Goal: Information Seeking & Learning: Learn about a topic

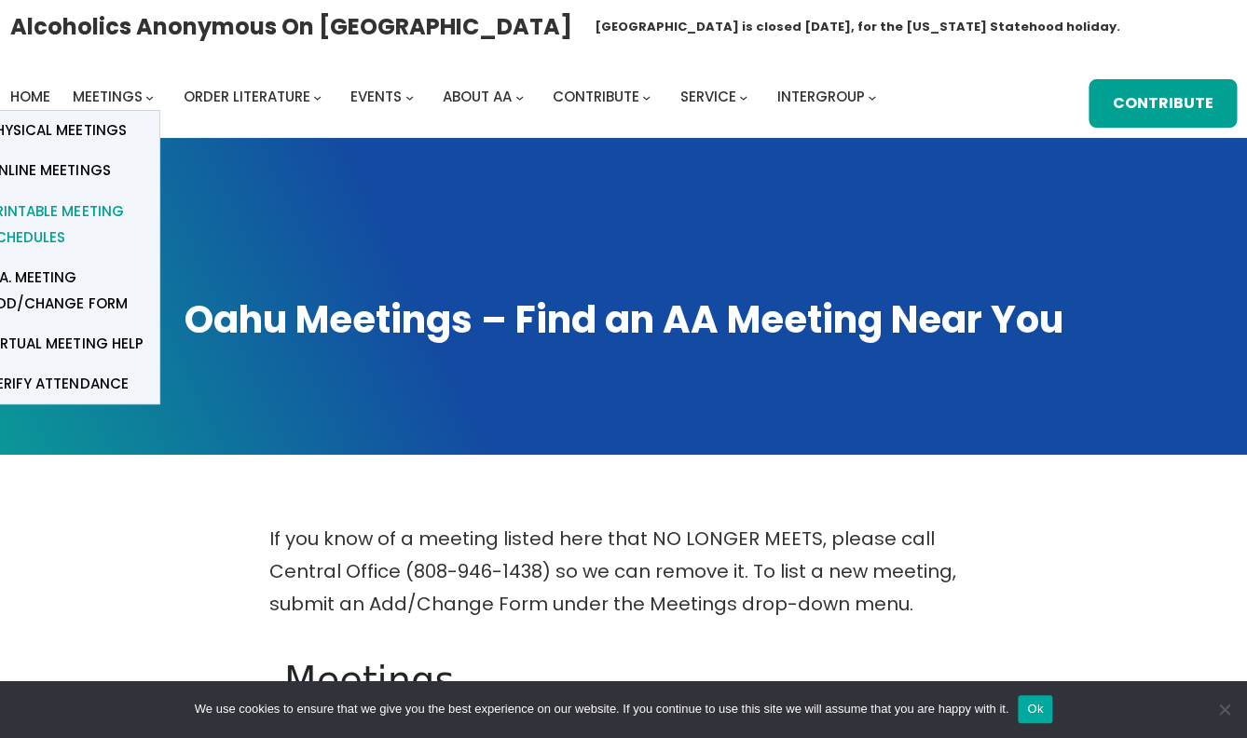
click at [77, 210] on span "Printable Meeting Schedules" at bounding box center [66, 224] width 158 height 52
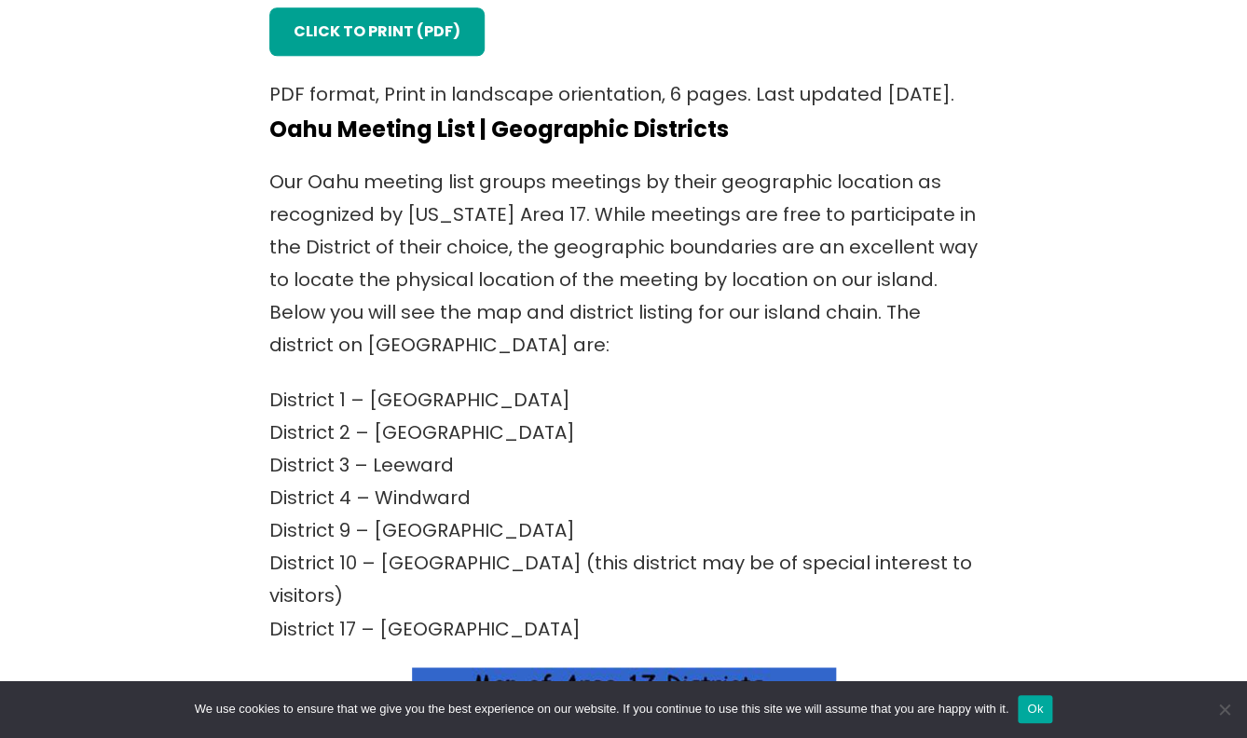
scroll to position [657, 0]
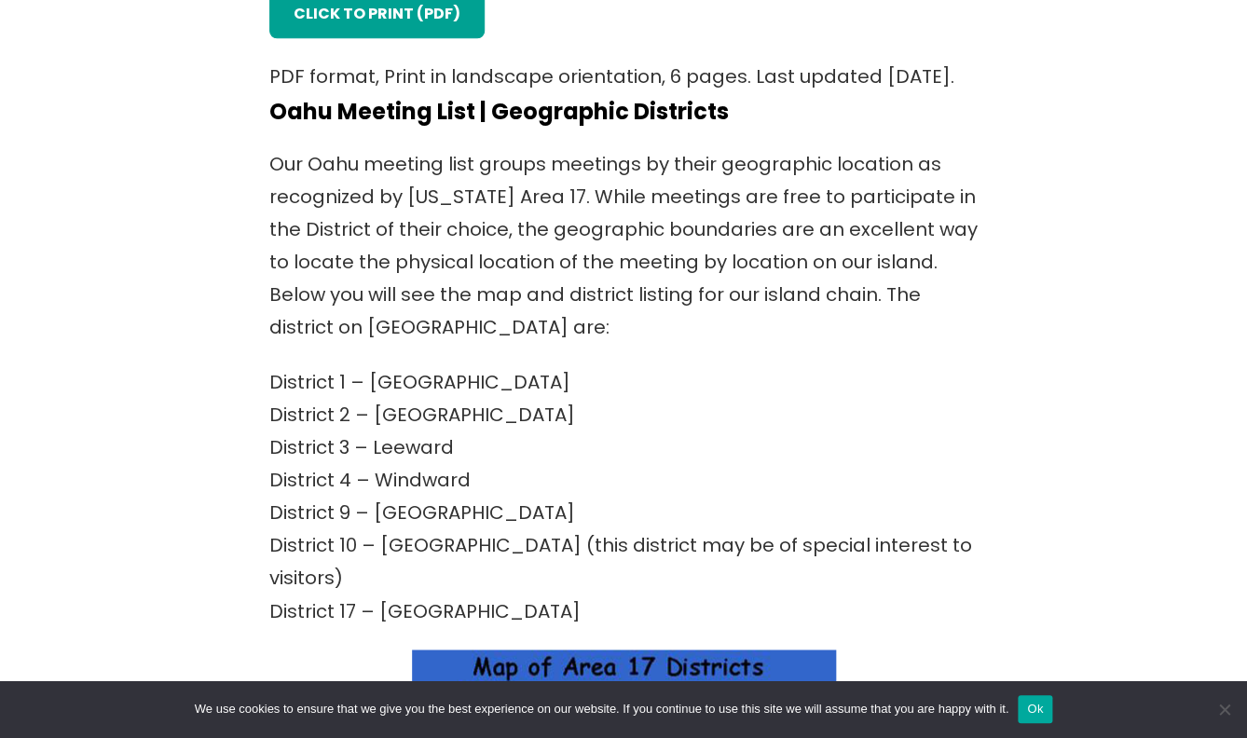
click at [349, 577] on p "District 1 – [GEOGRAPHIC_DATA] 2 – [GEOGRAPHIC_DATA] 3 – [GEOGRAPHIC_DATA] 4 – …" at bounding box center [623, 496] width 708 height 261
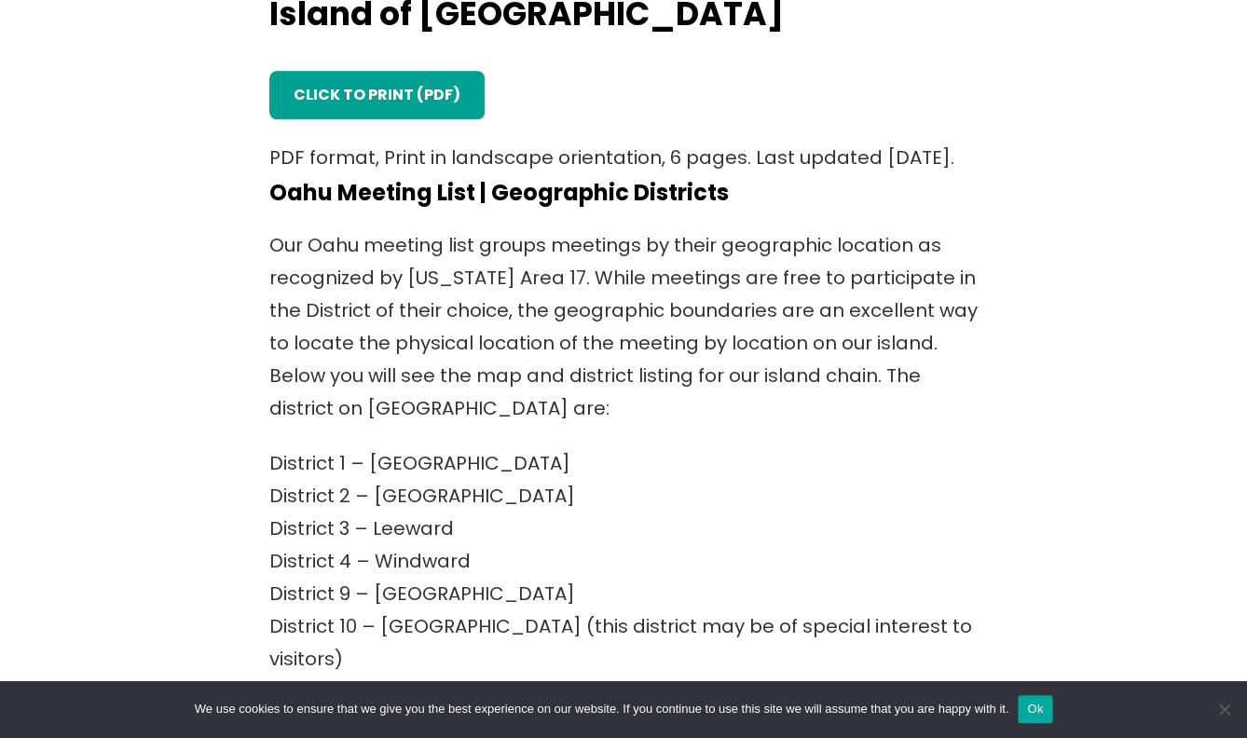
scroll to position [565, 0]
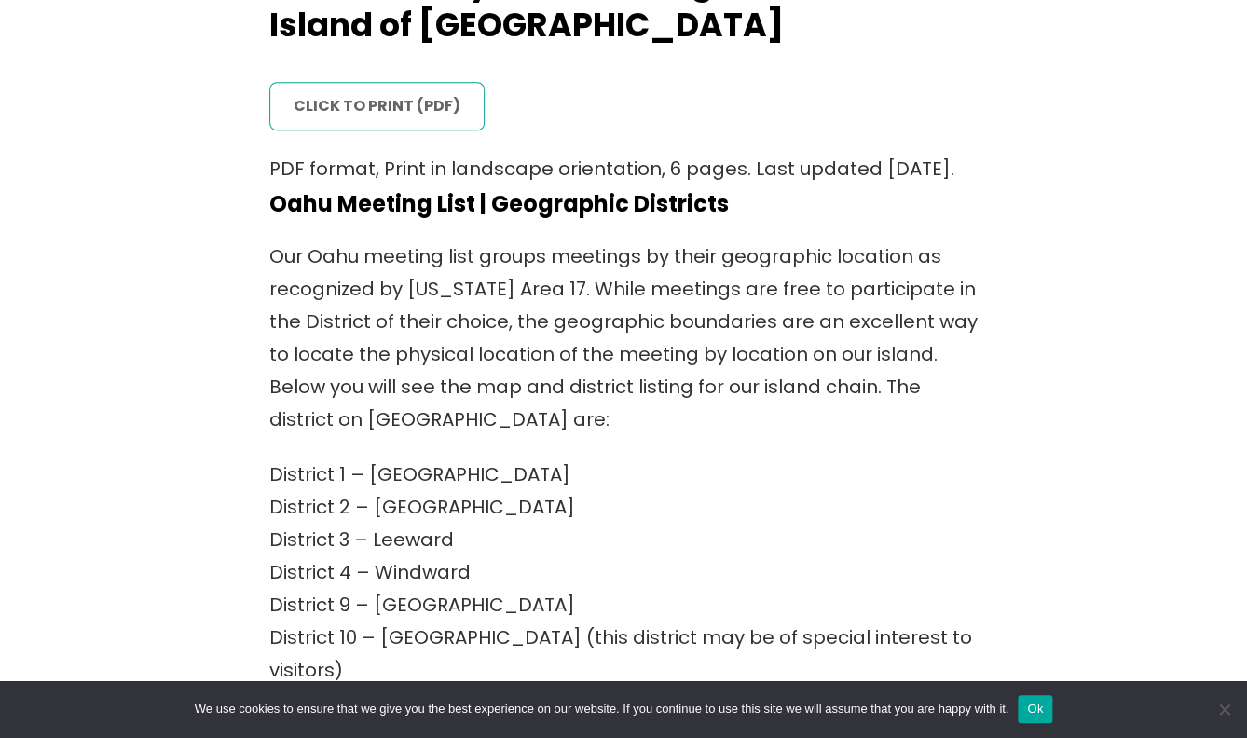
click at [389, 120] on link "click to print (PDF)" at bounding box center [376, 106] width 215 height 48
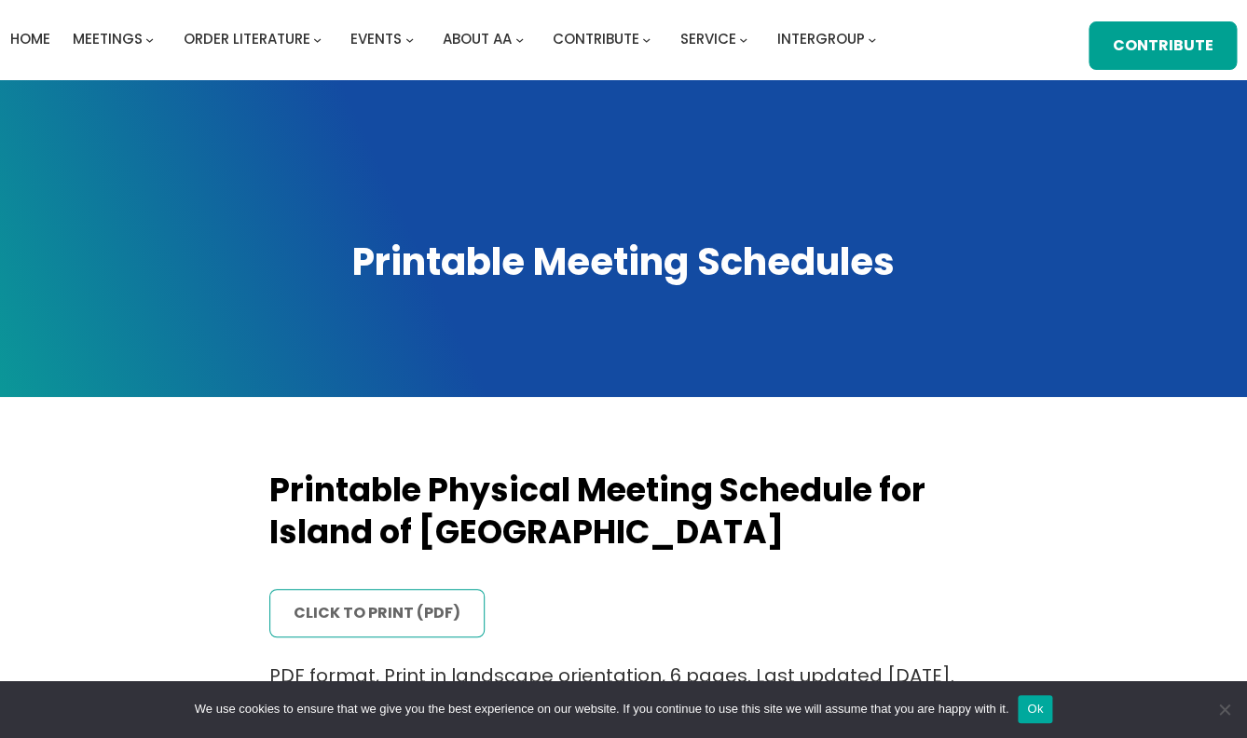
scroll to position [0, 0]
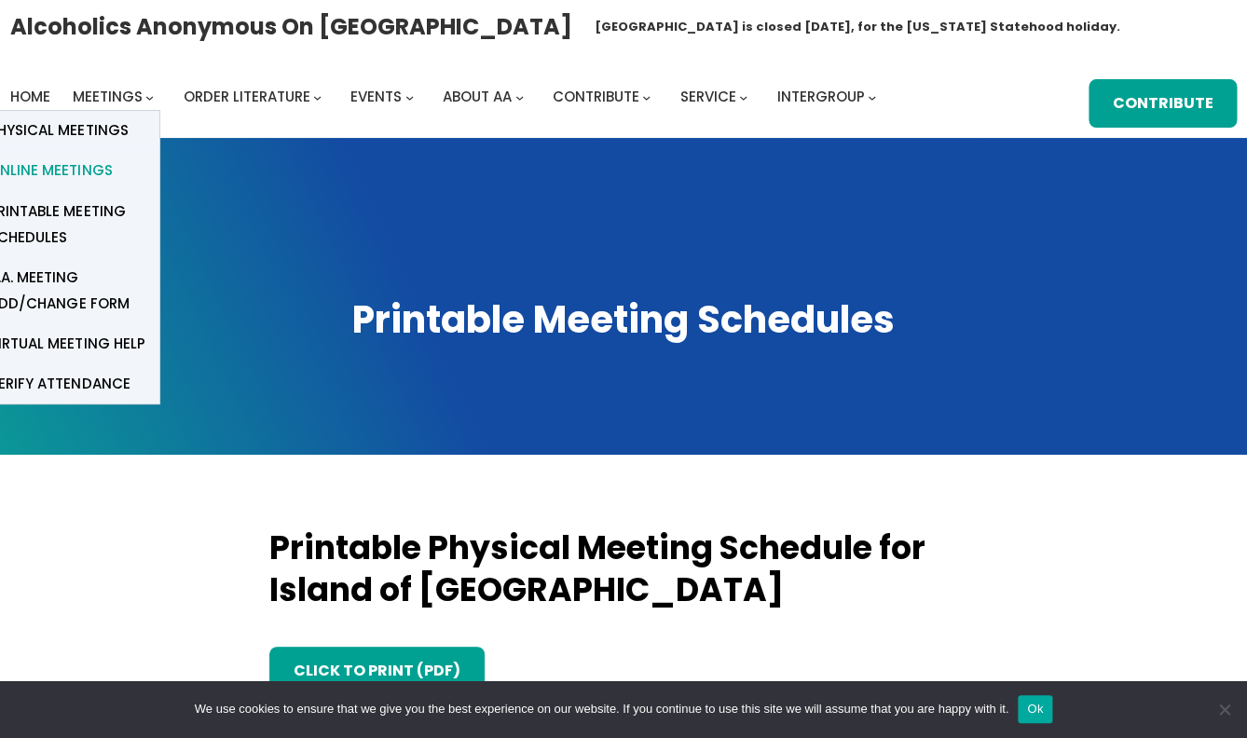
click at [82, 177] on span "Online Meetings" at bounding box center [50, 170] width 123 height 26
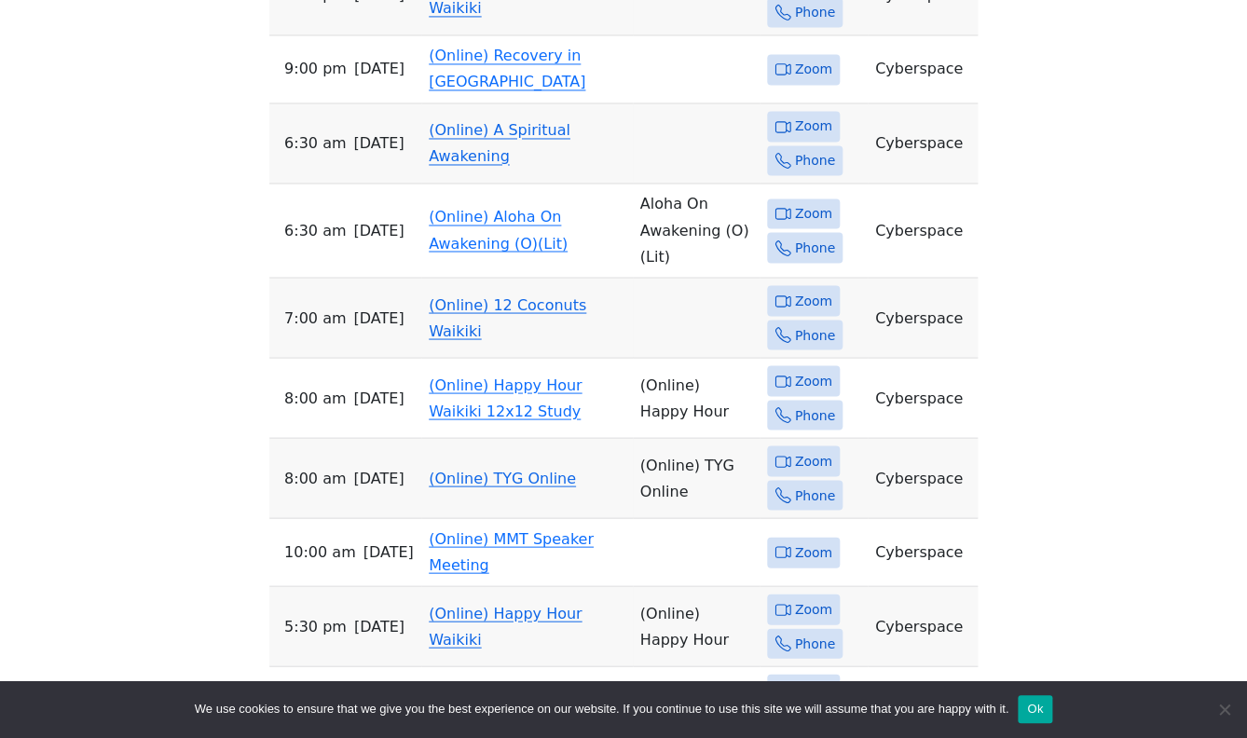
scroll to position [1047, 0]
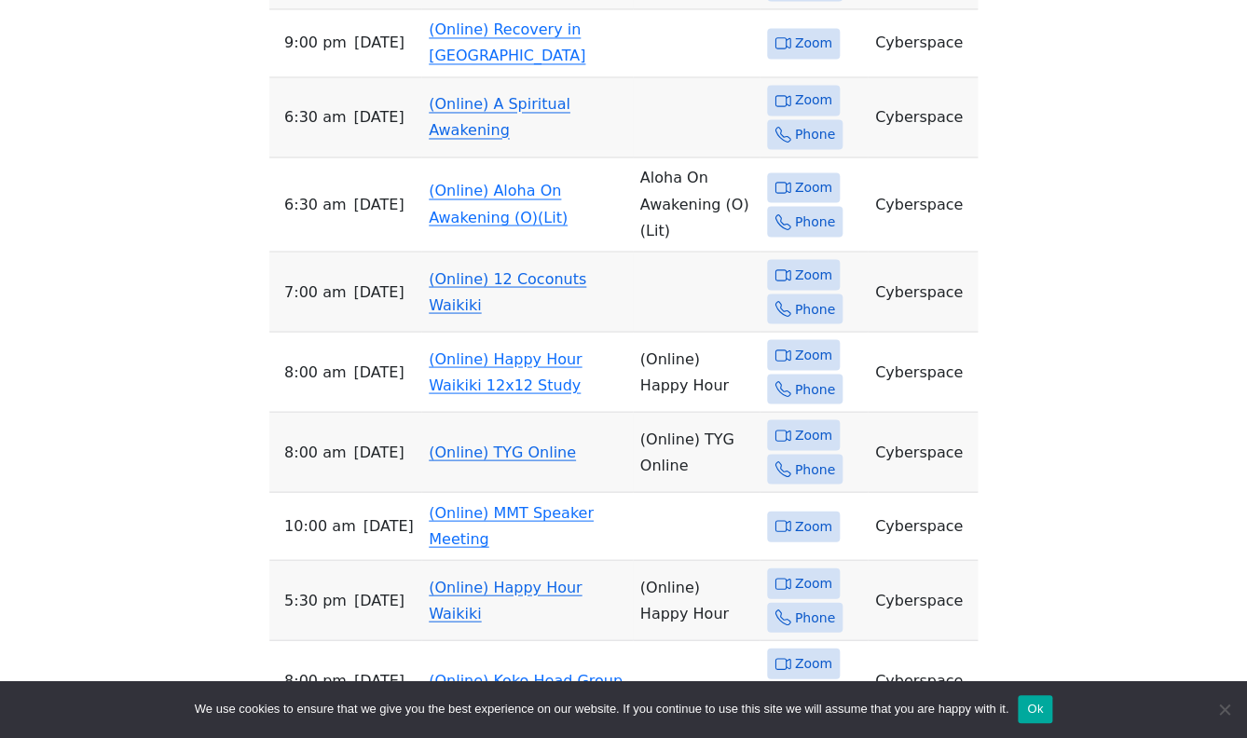
click at [469, 443] on link "(Online) TYG Online" at bounding box center [502, 452] width 147 height 18
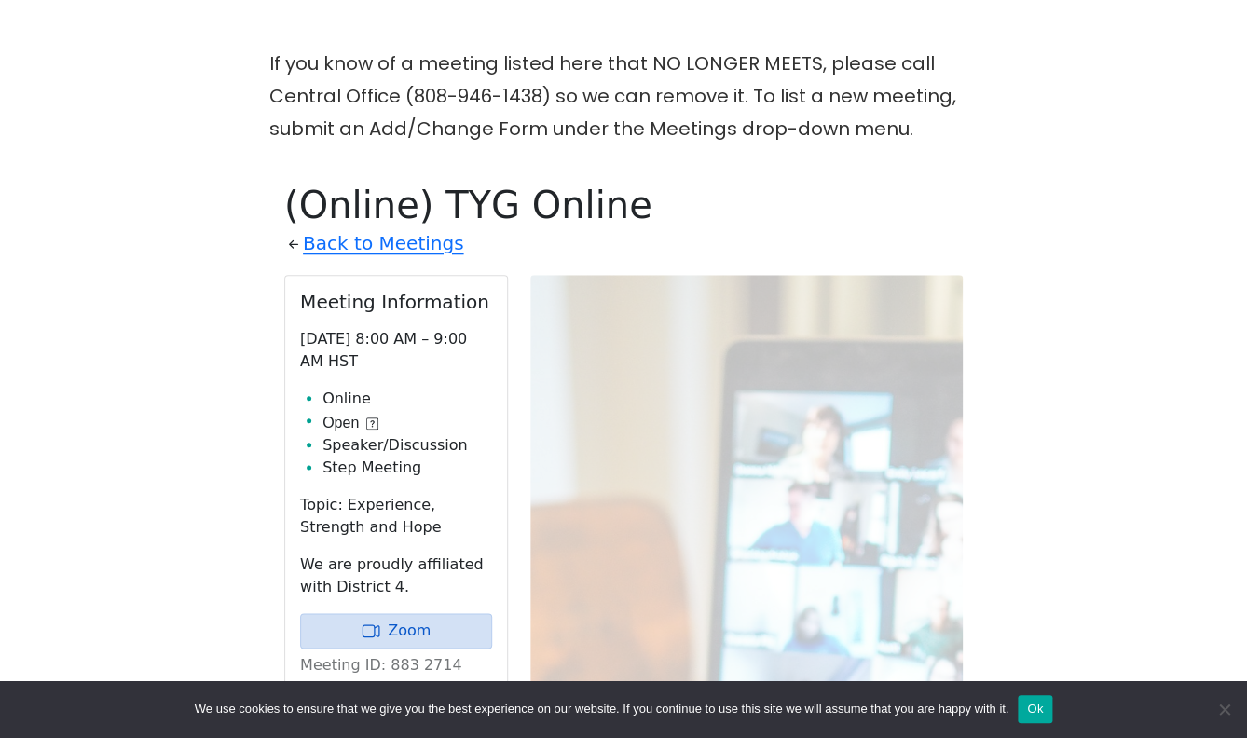
scroll to position [464, 0]
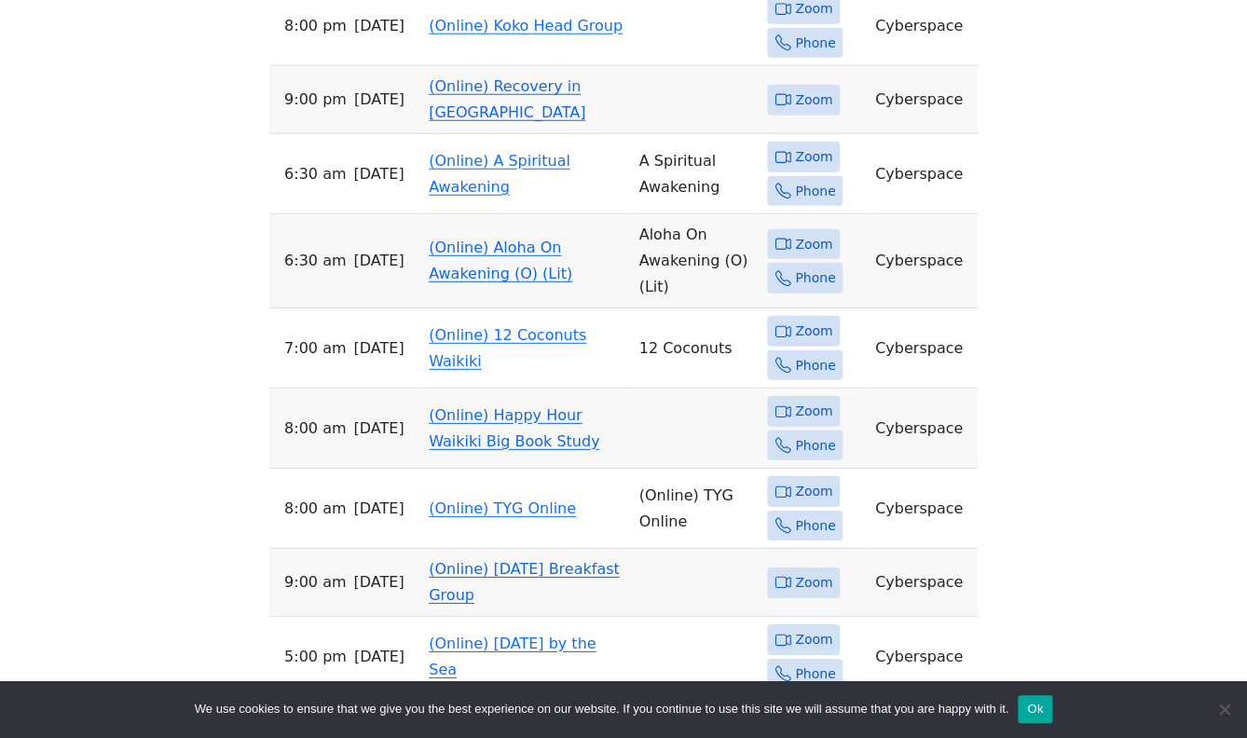
scroll to position [1704, 0]
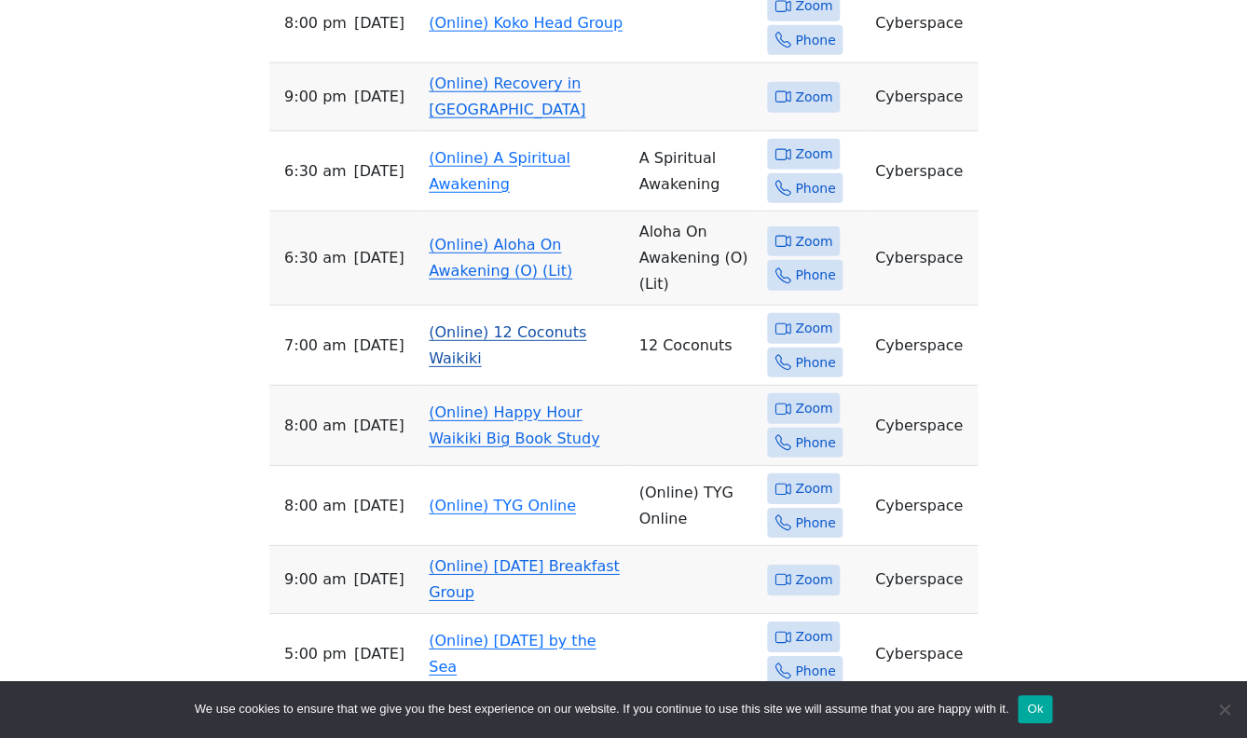
click at [438, 323] on link "(Online) 12 Coconuts Waikiki" at bounding box center [507, 345] width 157 height 44
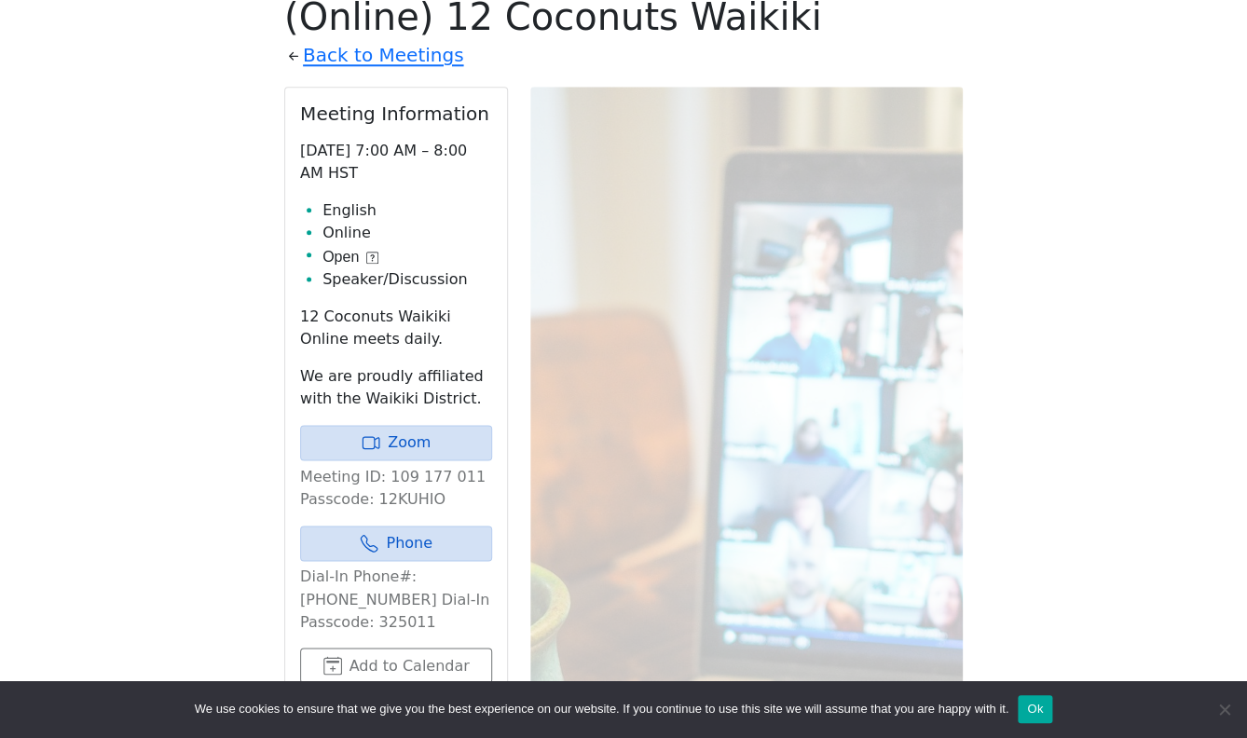
scroll to position [667, 0]
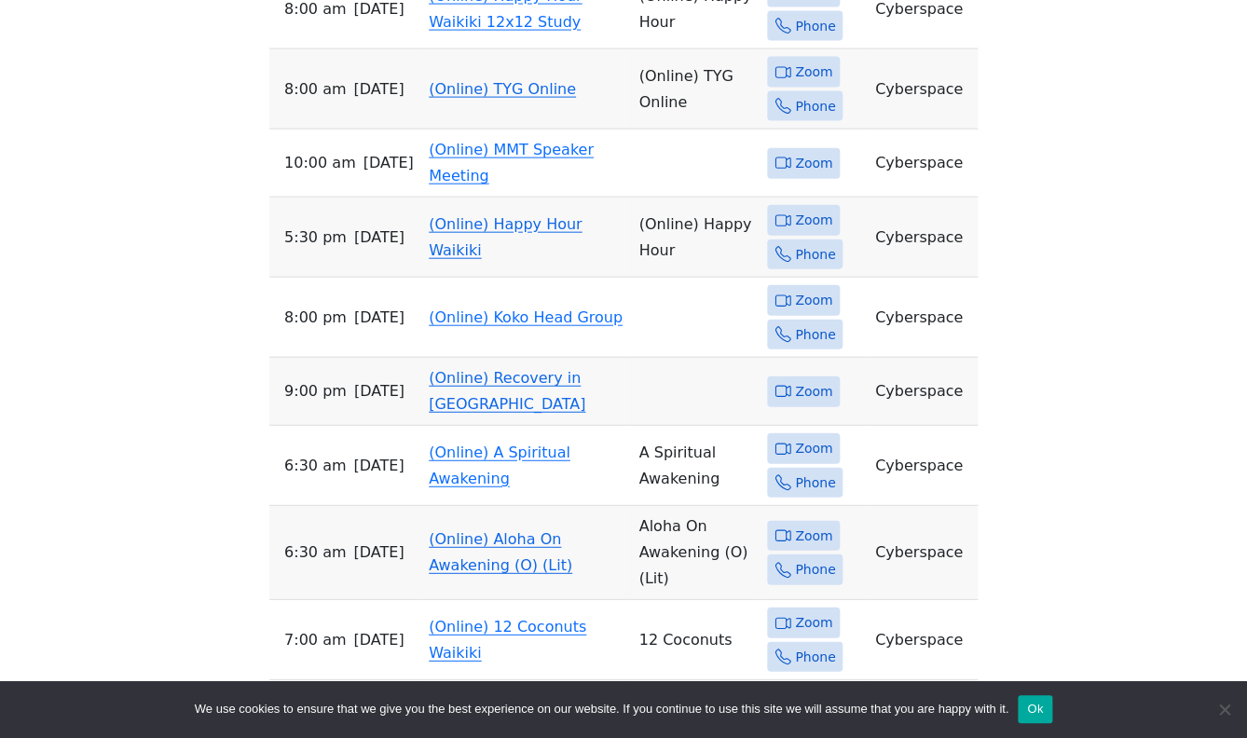
scroll to position [1424, 0]
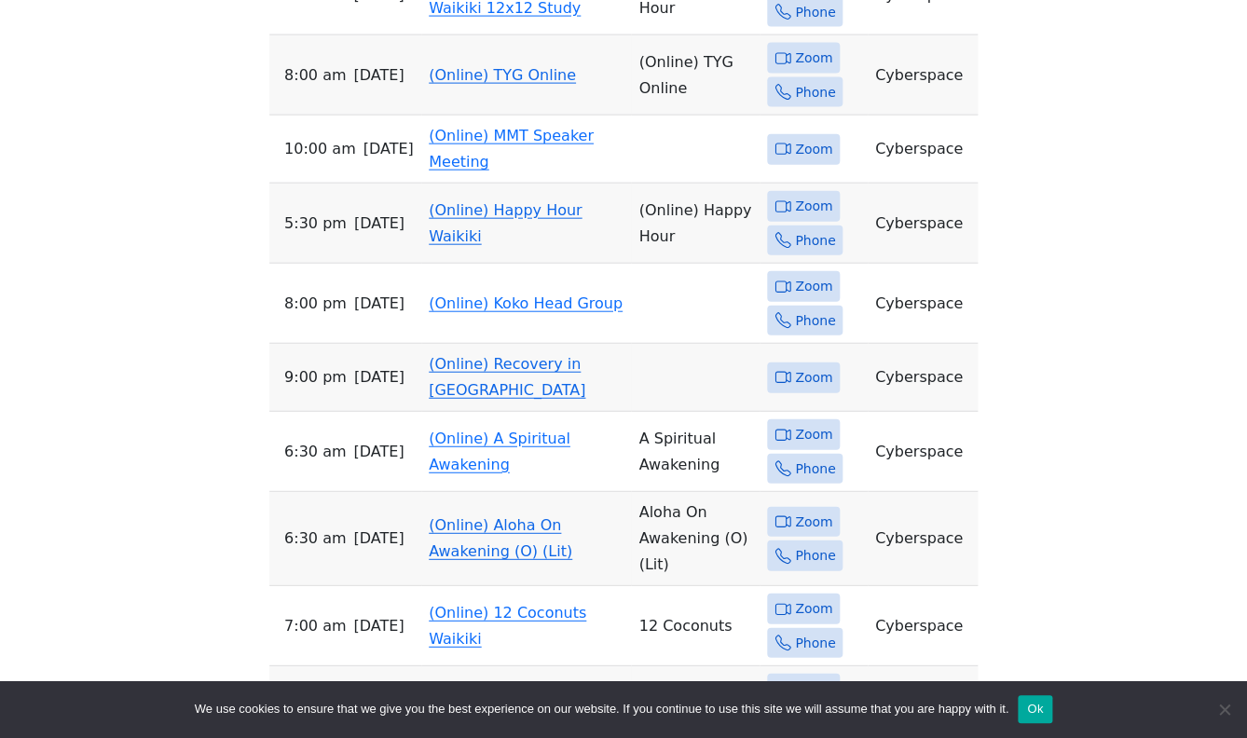
click at [440, 355] on link "(Online) Recovery in Da House" at bounding box center [507, 377] width 157 height 44
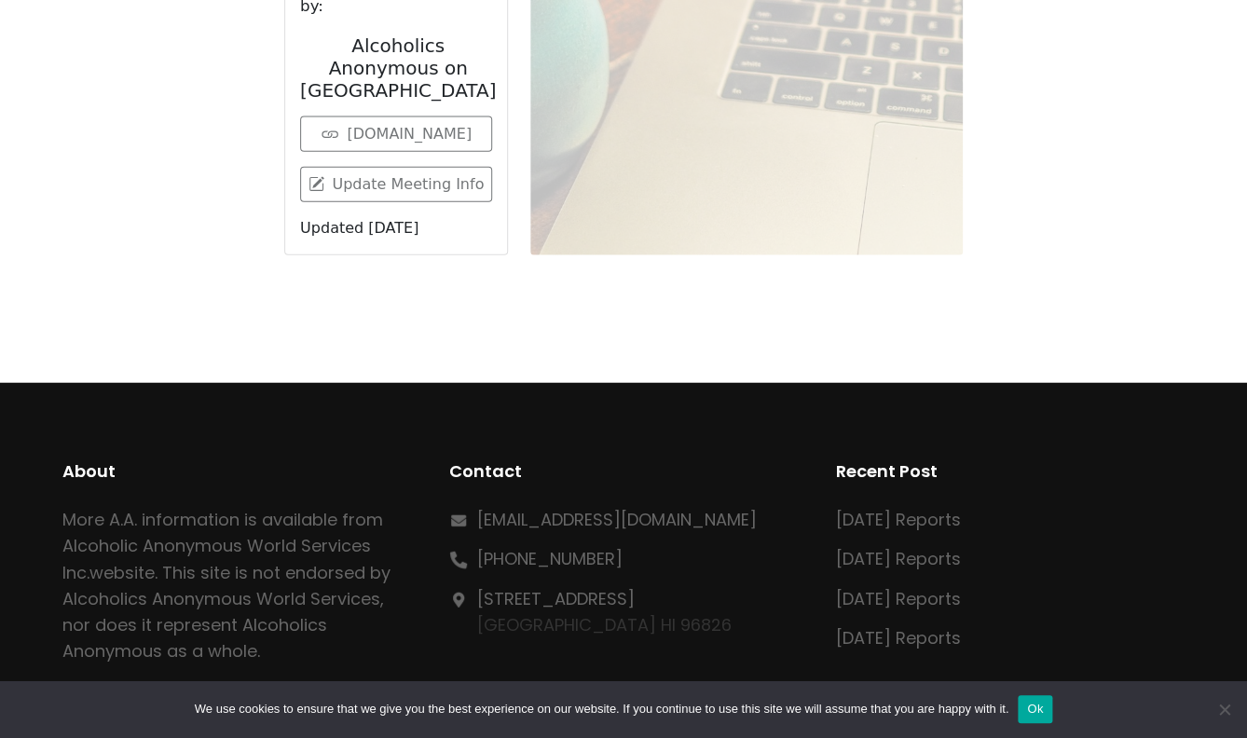
scroll to position [643, 0]
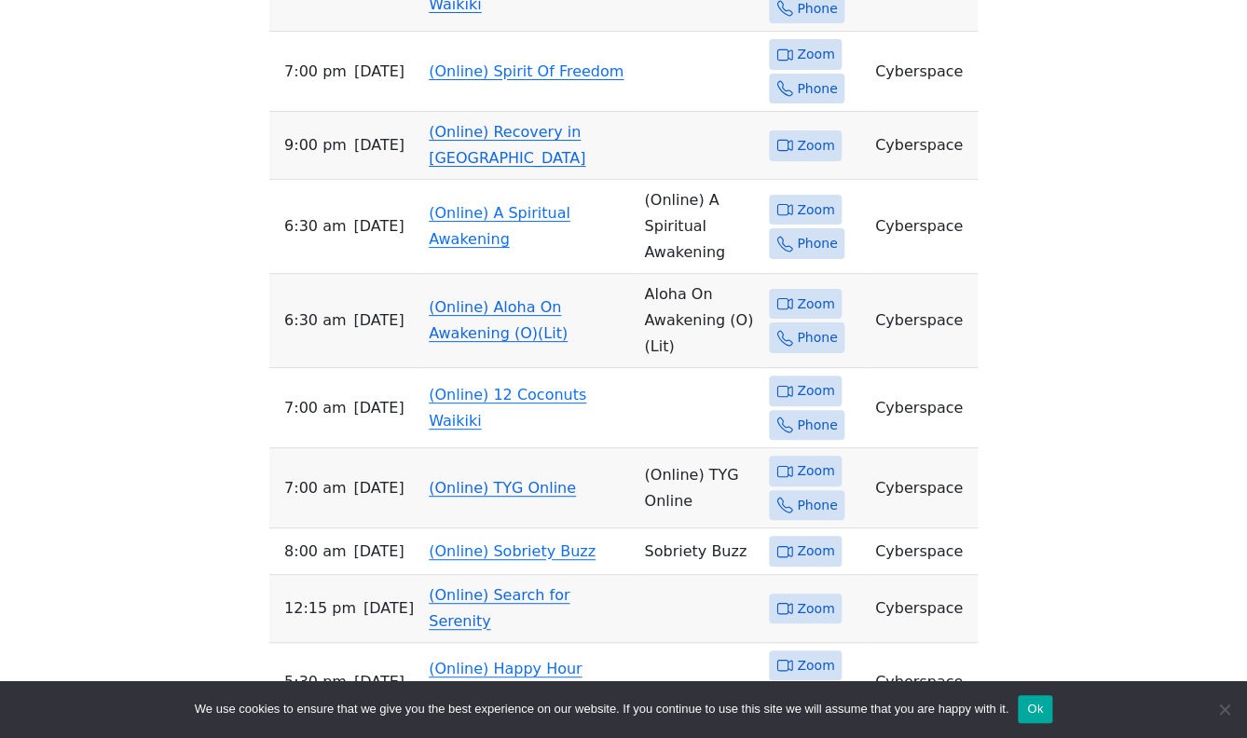
scroll to position [2456, 0]
